Goal: Transaction & Acquisition: Purchase product/service

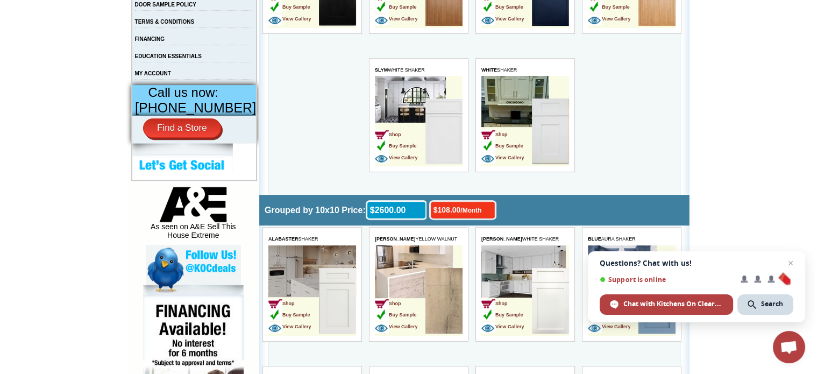
scroll to position [430, 0]
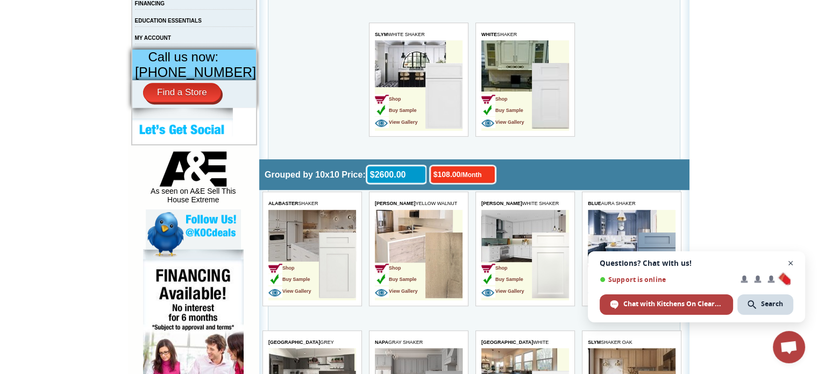
click at [790, 263] on span "Close chat" at bounding box center [790, 262] width 13 height 13
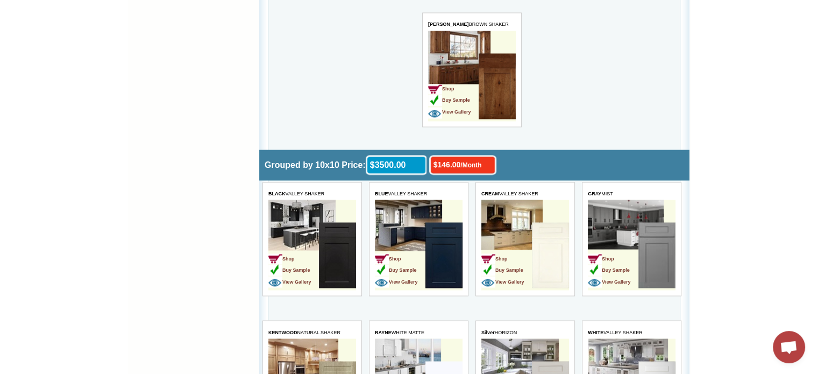
scroll to position [1828, 0]
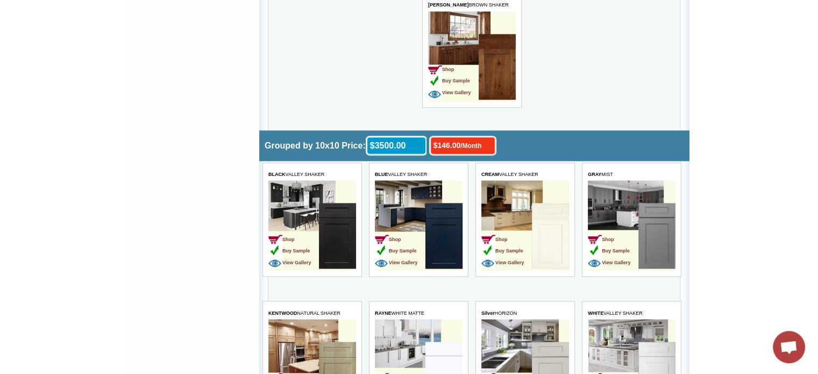
click at [311, 203] on td "Shop Buy Sample View Gallery" at bounding box center [293, 237] width 51 height 68
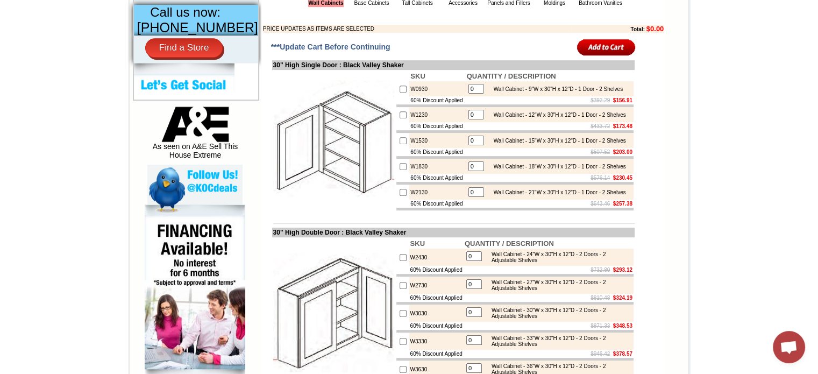
scroll to position [484, 0]
